Goal: Task Accomplishment & Management: Manage account settings

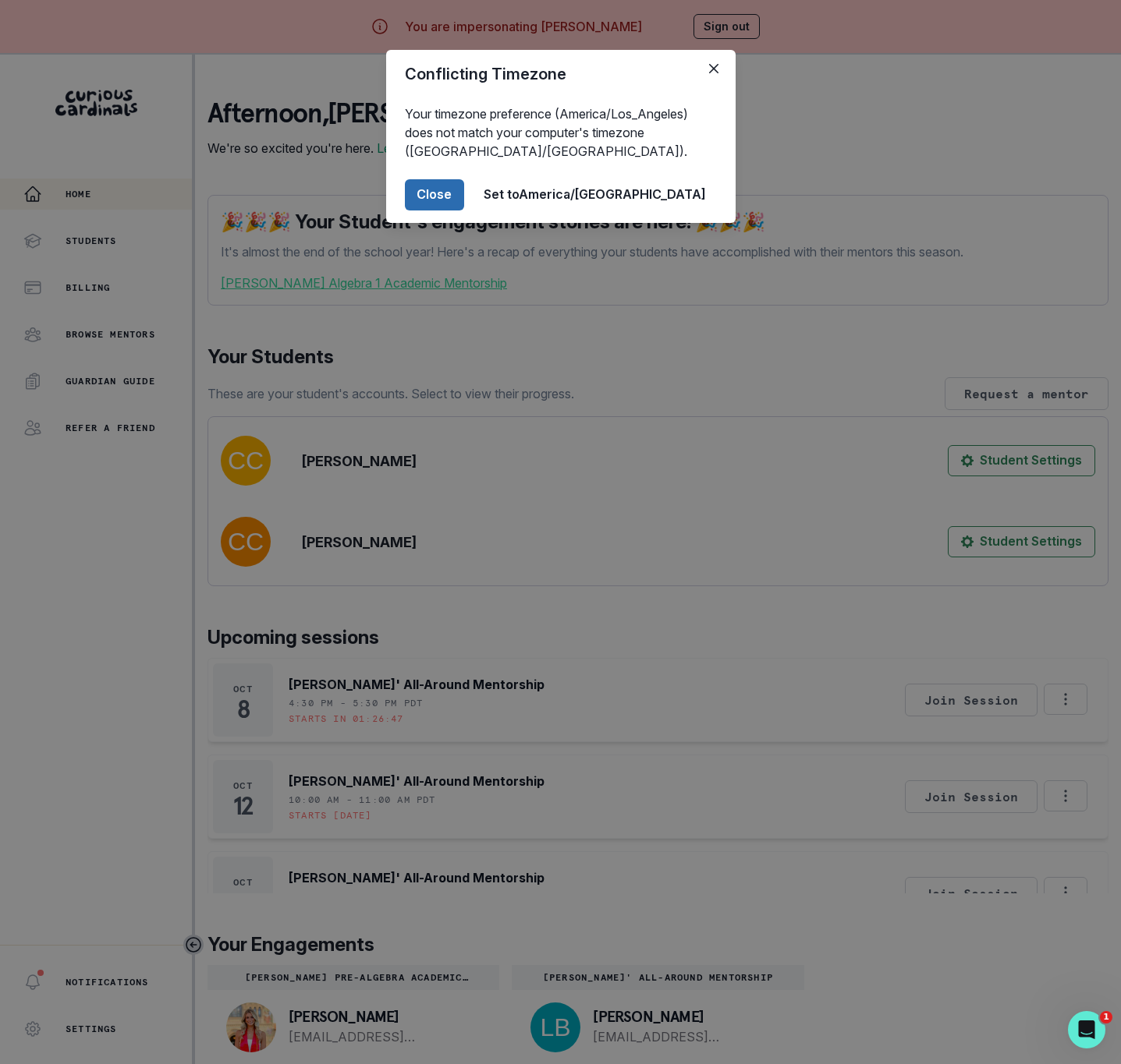
click at [464, 191] on button "Close" at bounding box center [435, 194] width 60 height 31
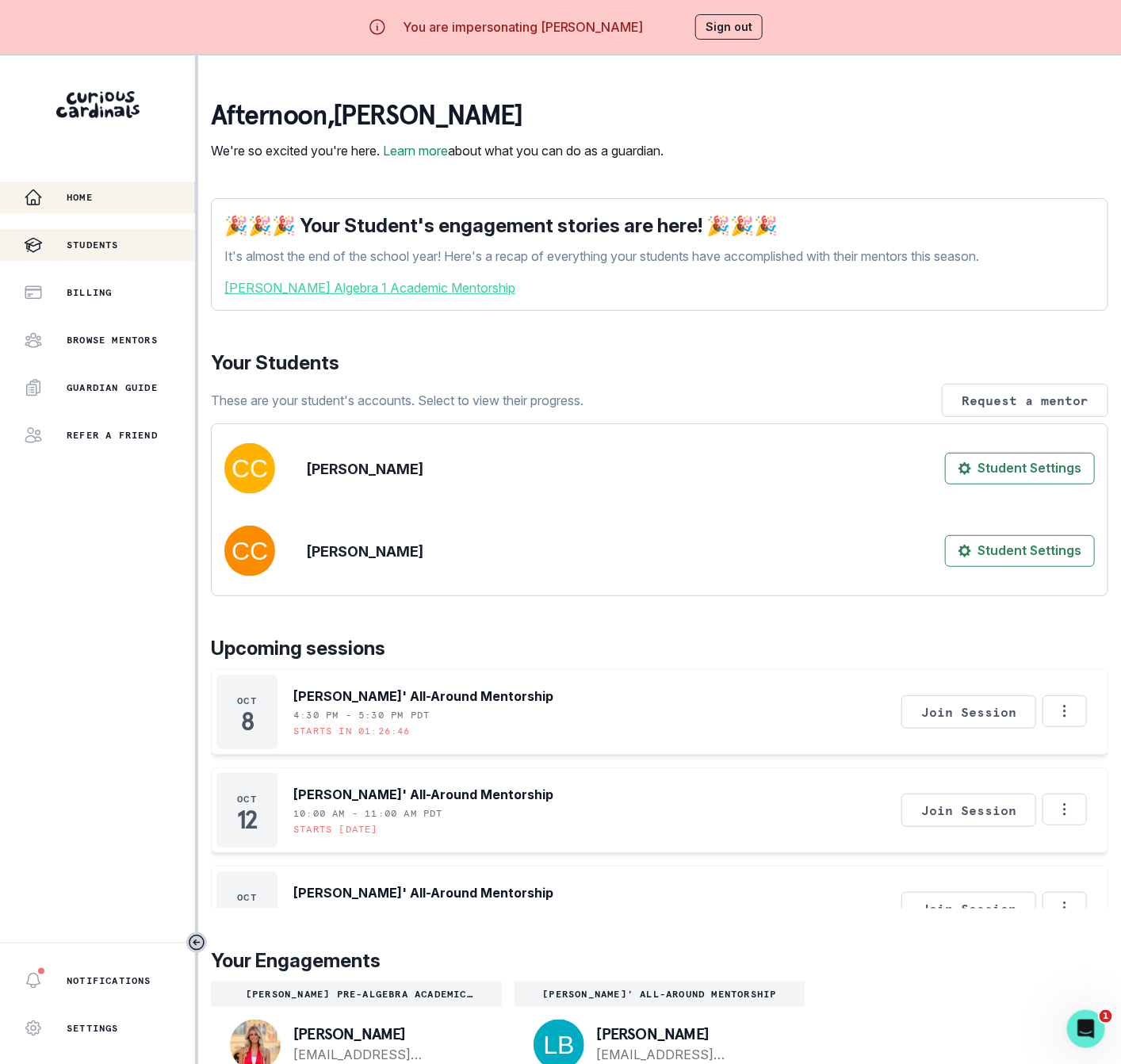
click at [114, 247] on p "Students" at bounding box center [93, 245] width 53 height 13
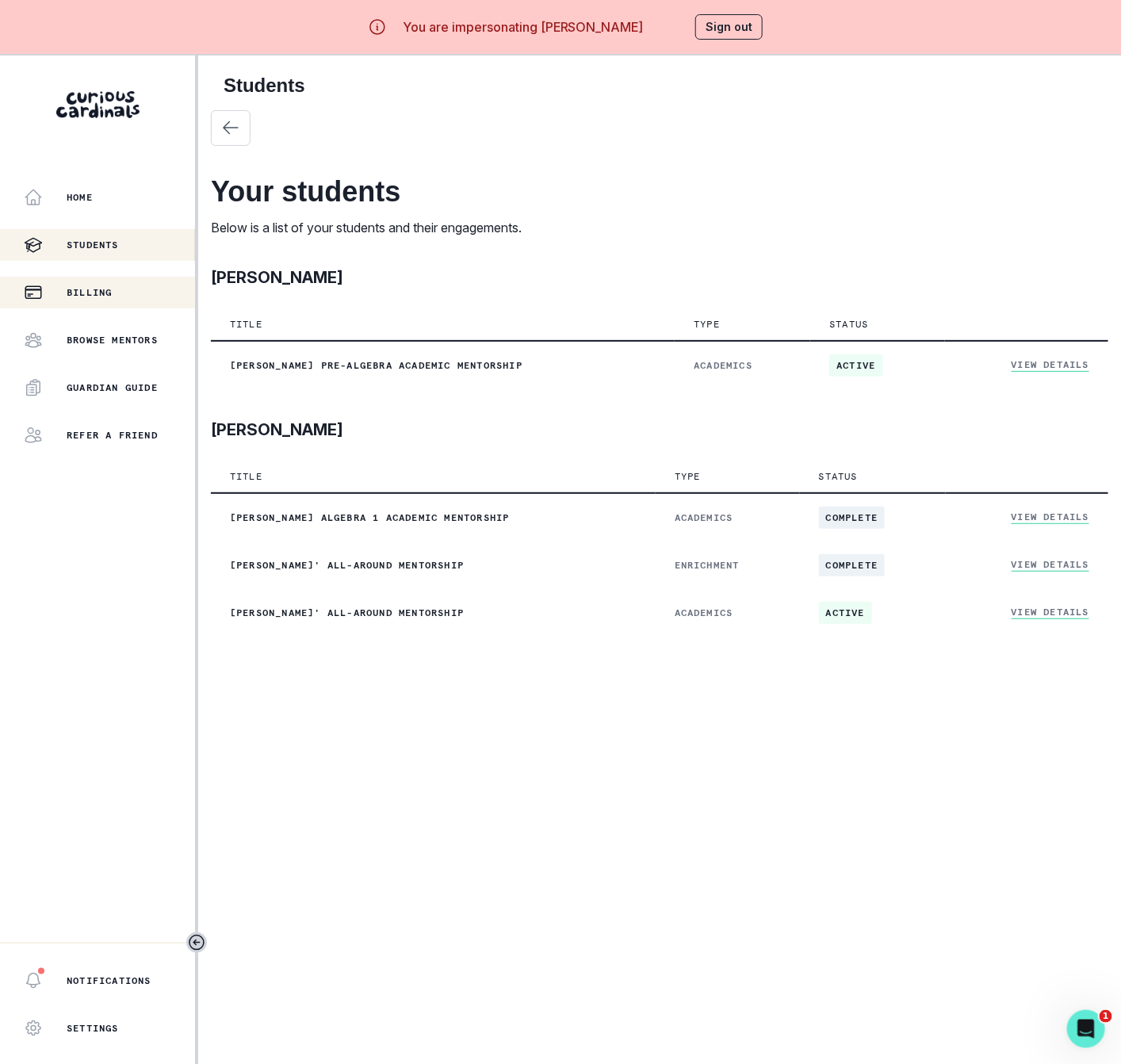
click at [89, 279] on button "Billing" at bounding box center [97, 292] width 195 height 32
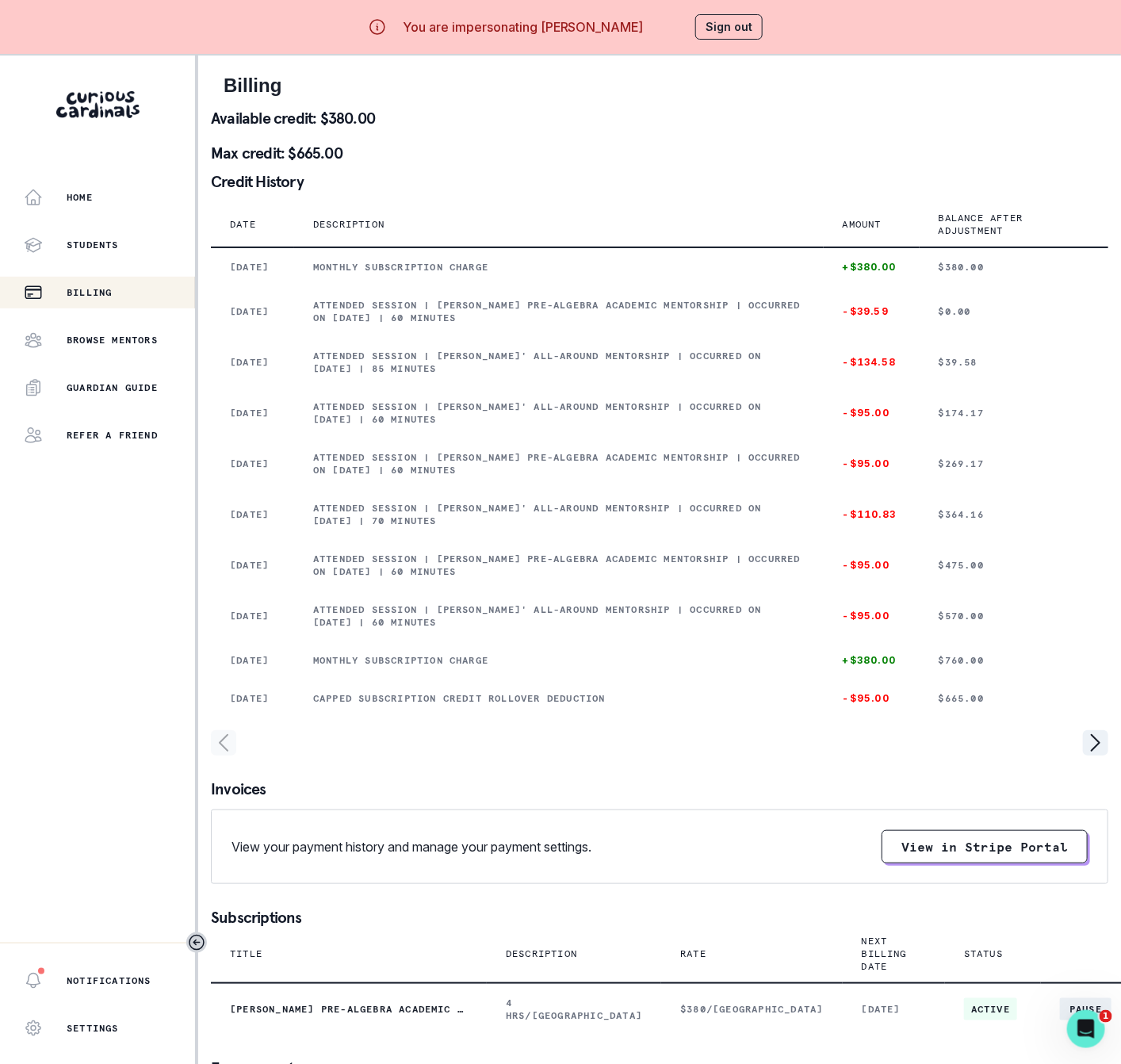
click at [741, 26] on button "Sign out" at bounding box center [729, 27] width 67 height 25
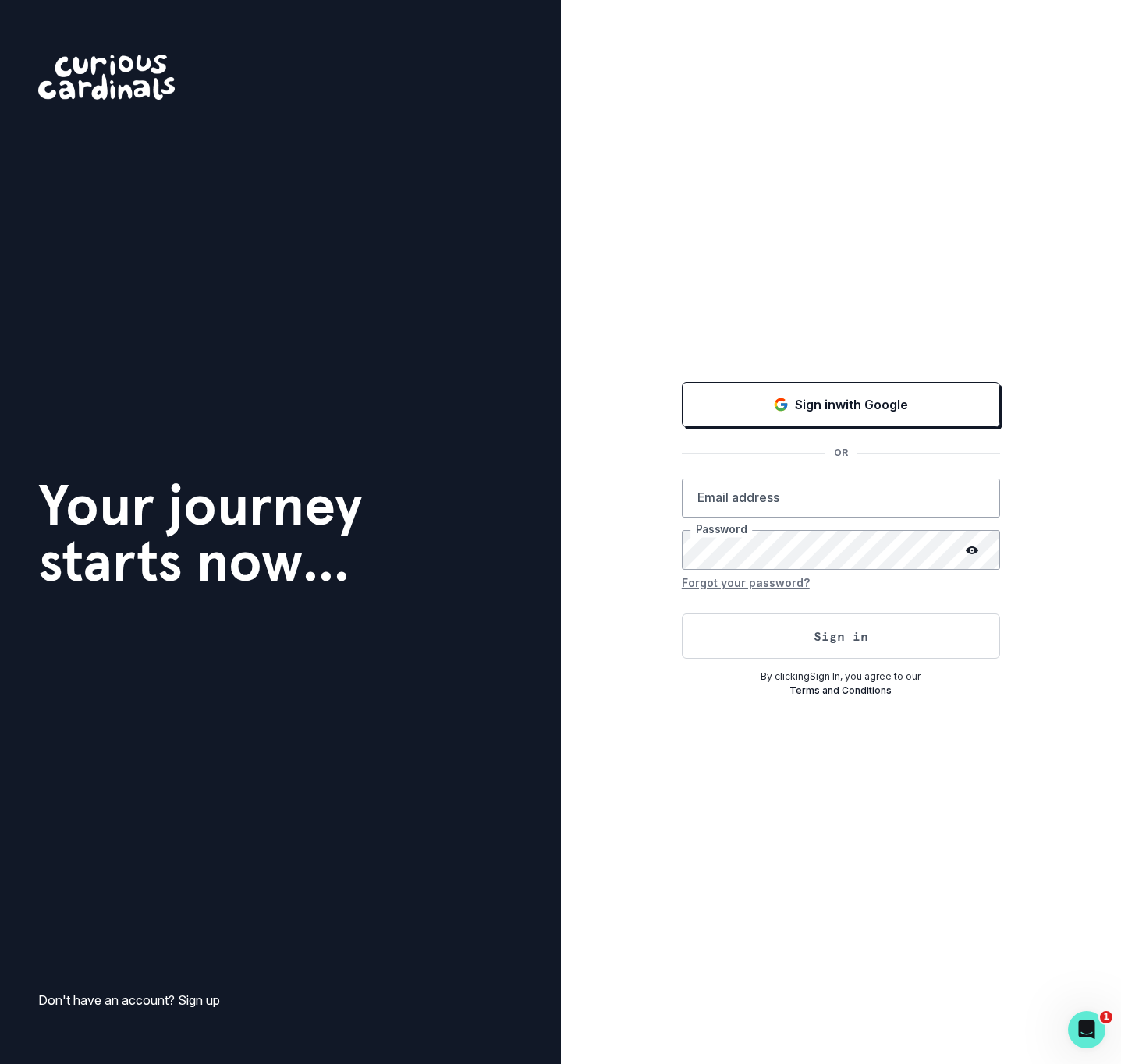
type input "[EMAIL_ADDRESS][DOMAIN_NAME]"
click at [700, 889] on div "Sign in with Google OR [EMAIL_ADDRESS][DOMAIN_NAME] Email address Password Forg…" at bounding box center [841, 532] width 561 height 1064
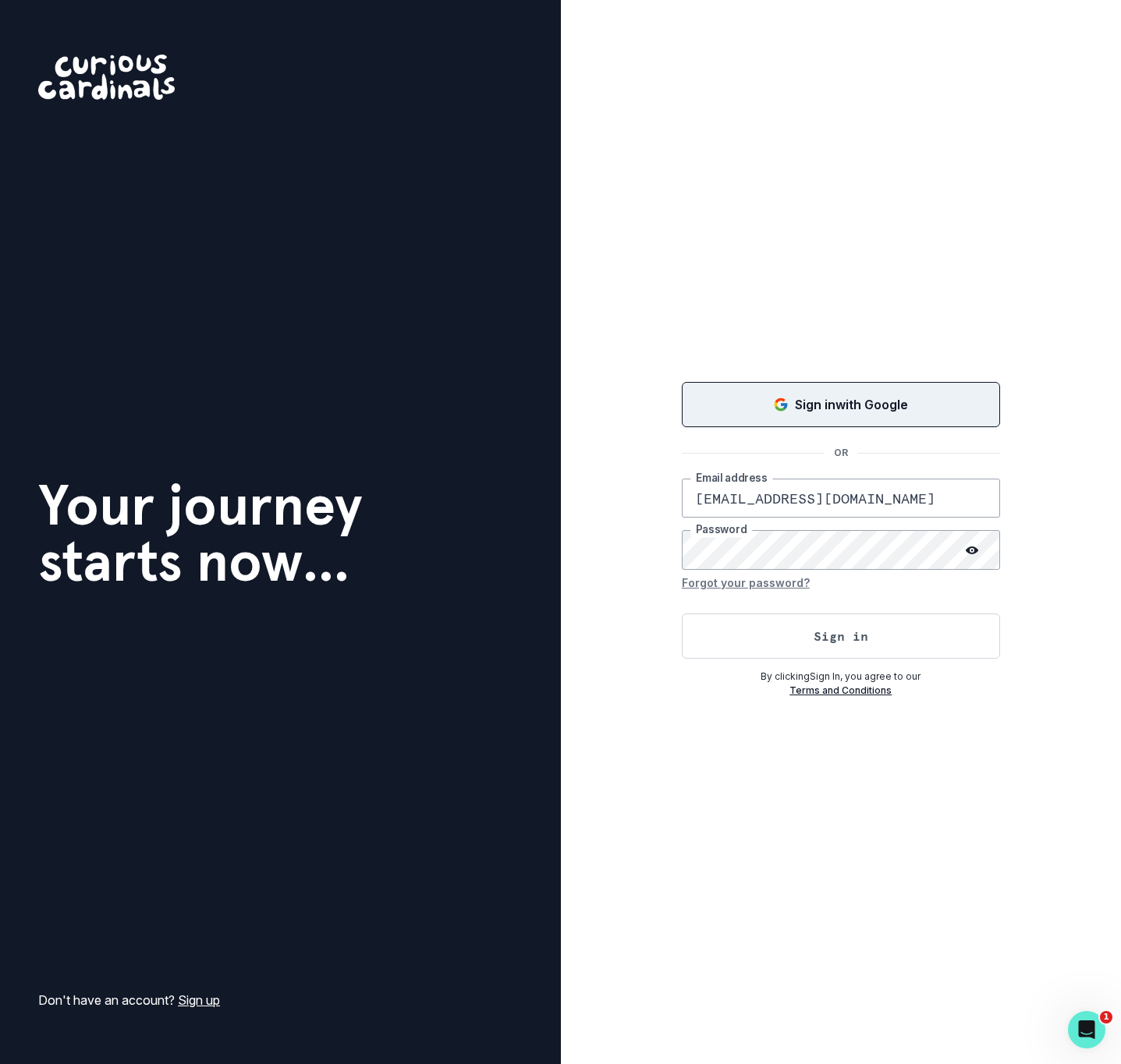
click at [887, 392] on button "Sign in with Google" at bounding box center [840, 404] width 318 height 45
